Goal: Navigation & Orientation: Go to known website

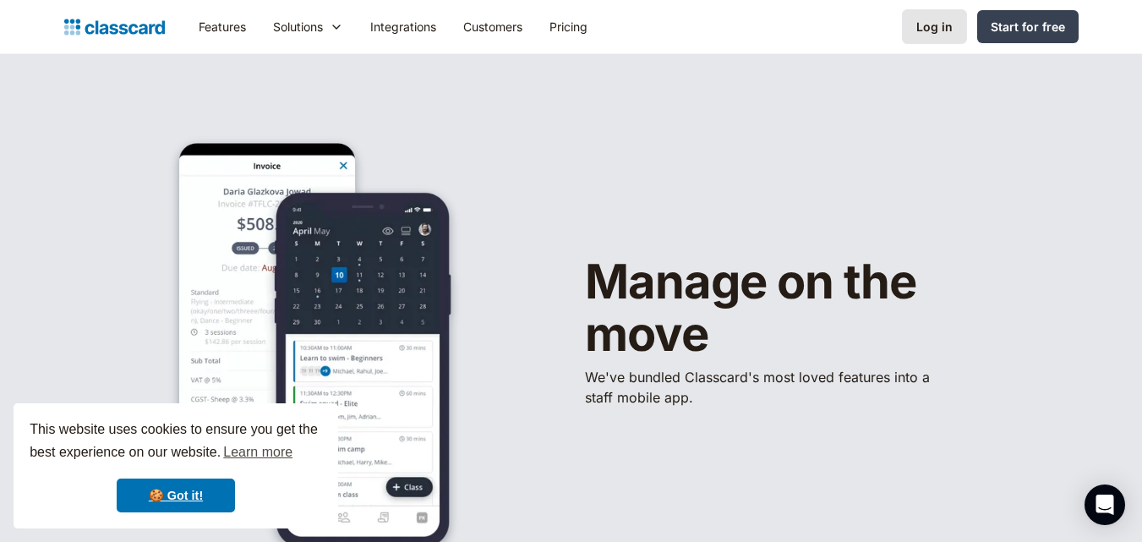
click at [951, 25] on div "Log in" at bounding box center [934, 27] width 36 height 18
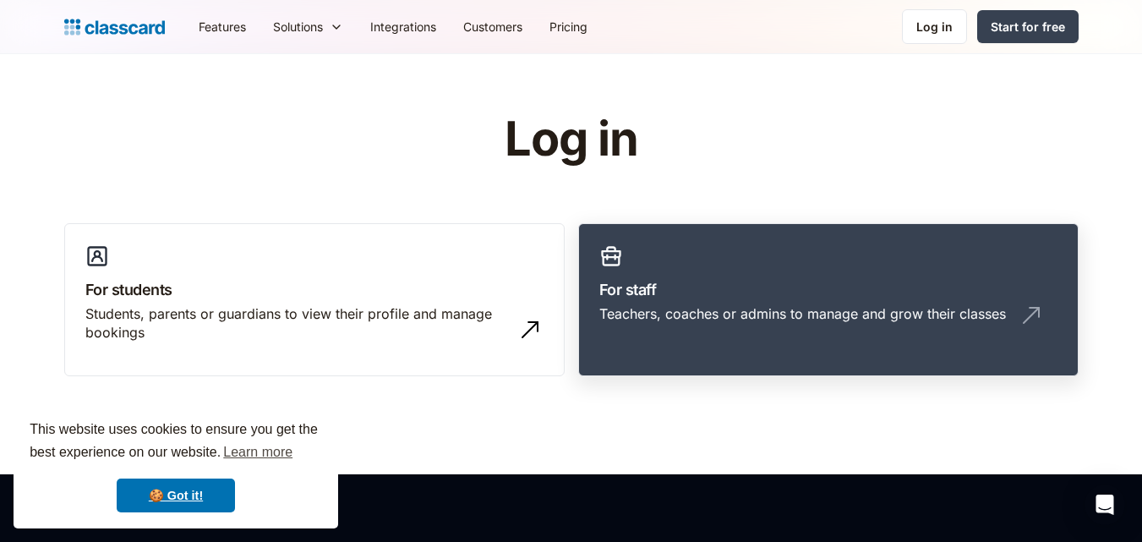
click at [658, 311] on div "Teachers, coaches or admins to manage and grow their classes" at bounding box center [802, 313] width 406 height 19
